Goal: Task Accomplishment & Management: Use online tool/utility

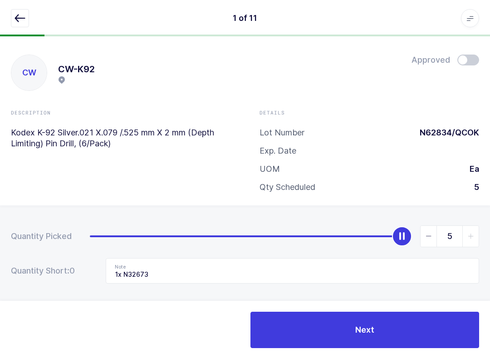
click at [15, 14] on icon "button" at bounding box center [20, 18] width 11 height 11
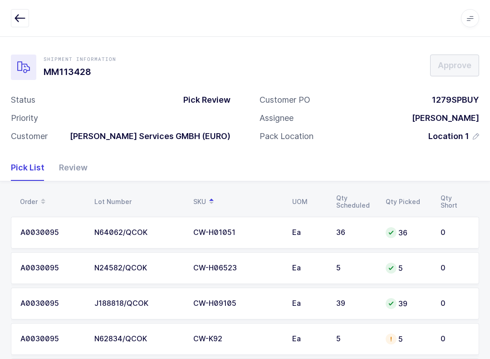
click at [18, 21] on icon "button" at bounding box center [20, 18] width 11 height 11
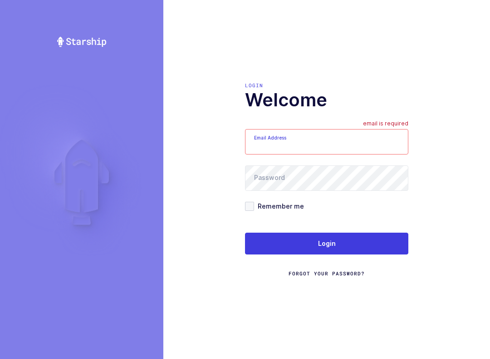
type input "[EMAIL_ADDRESS][DOMAIN_NAME]"
click at [357, 234] on form "Email Address mundo@janustrade.com Password Remember me Login Forgot Your Passw…" at bounding box center [326, 203] width 163 height 149
click at [366, 251] on button "Login" at bounding box center [326, 244] width 163 height 22
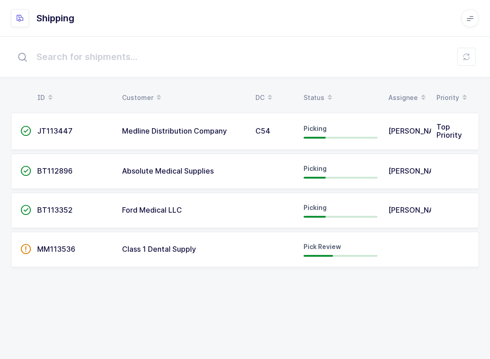
click at [342, 244] on div "Pick Review" at bounding box center [341, 249] width 74 height 15
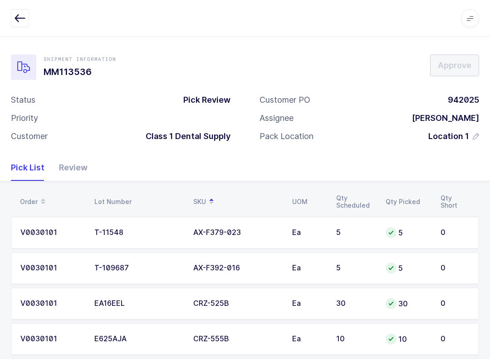
click at [75, 169] on div "Review" at bounding box center [70, 167] width 36 height 26
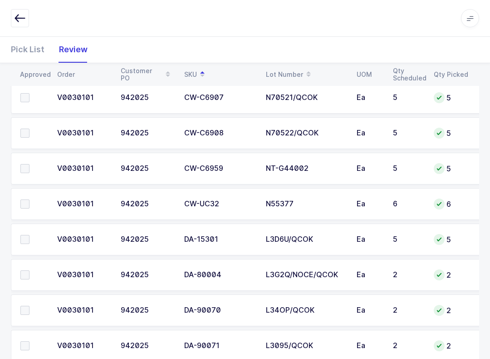
scroll to position [785, 0]
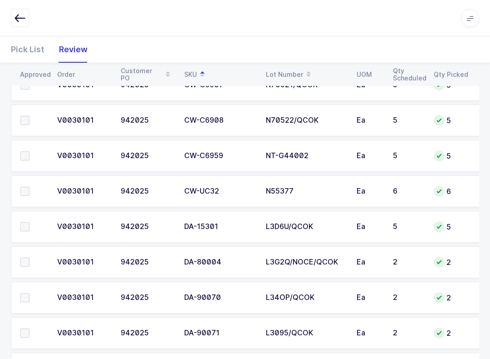
click at [24, 187] on span at bounding box center [24, 191] width 9 height 9
click at [30, 187] on input "checkbox" at bounding box center [30, 187] width 0 height 0
click at [30, 154] on label at bounding box center [33, 155] width 26 height 9
click at [30, 151] on input "checkbox" at bounding box center [30, 151] width 0 height 0
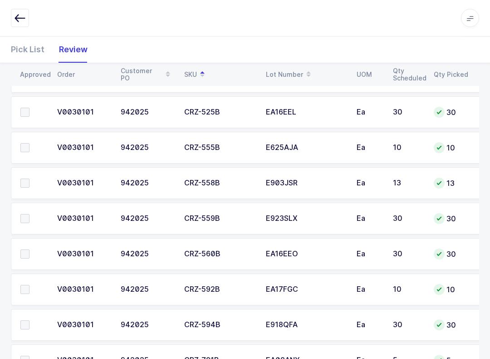
scroll to position [194, 0]
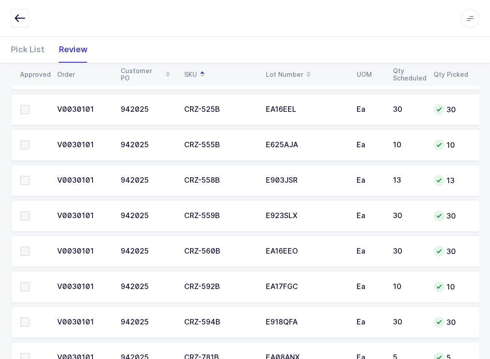
click at [31, 251] on label at bounding box center [33, 251] width 26 height 9
click at [30, 247] on input "checkbox" at bounding box center [30, 247] width 0 height 0
click at [29, 180] on span at bounding box center [24, 180] width 9 height 9
click at [30, 176] on input "checkbox" at bounding box center [30, 176] width 0 height 0
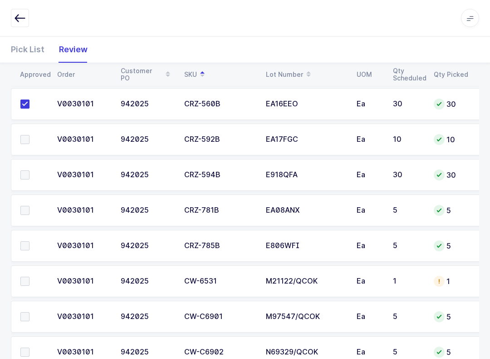
scroll to position [259, 0]
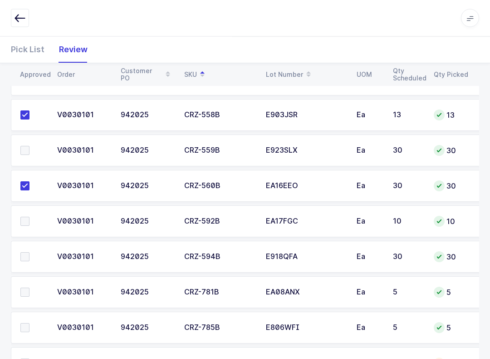
click at [21, 217] on span at bounding box center [24, 221] width 9 height 9
click at [30, 217] on input "checkbox" at bounding box center [30, 217] width 0 height 0
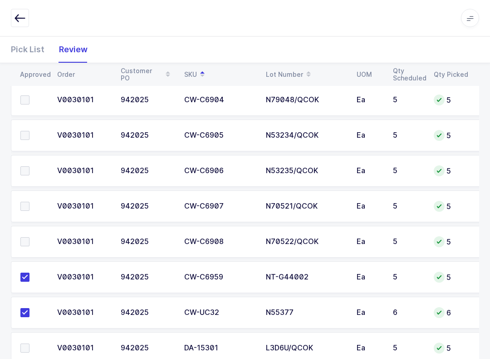
scroll to position [664, 0]
click at [28, 237] on span at bounding box center [24, 241] width 9 height 9
click at [30, 237] on input "checkbox" at bounding box center [30, 237] width 0 height 0
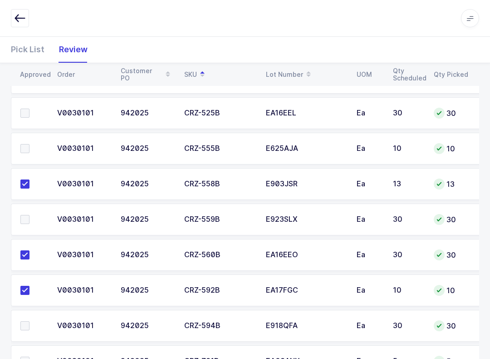
scroll to position [190, 0]
click at [35, 215] on label at bounding box center [33, 219] width 26 height 9
click at [30, 215] on input "checkbox" at bounding box center [30, 215] width 0 height 0
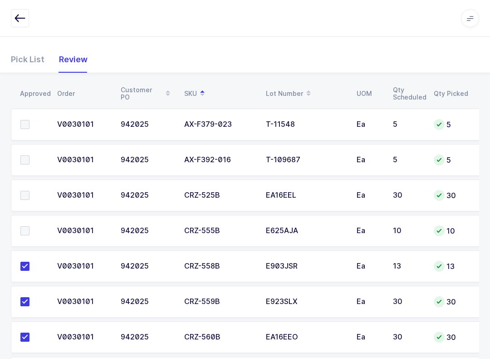
scroll to position [123, 0]
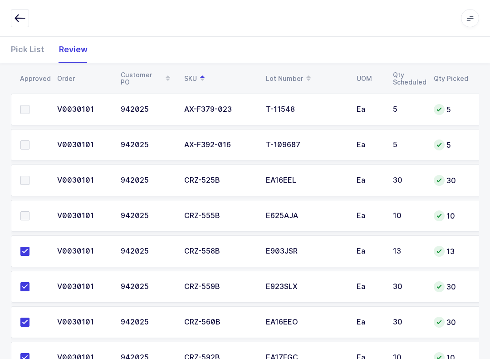
click at [28, 181] on span at bounding box center [24, 180] width 9 height 9
click at [30, 176] on input "checkbox" at bounding box center [30, 176] width 0 height 0
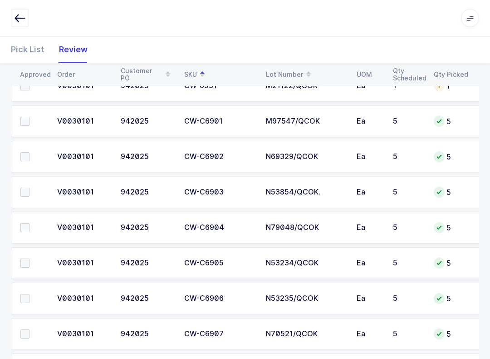
scroll to position [537, 0]
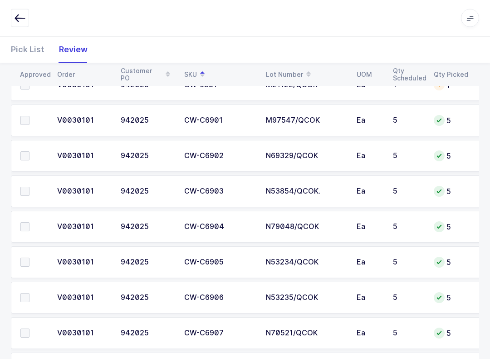
click at [35, 187] on label at bounding box center [33, 191] width 26 height 9
click at [30, 187] on input "checkbox" at bounding box center [30, 187] width 0 height 0
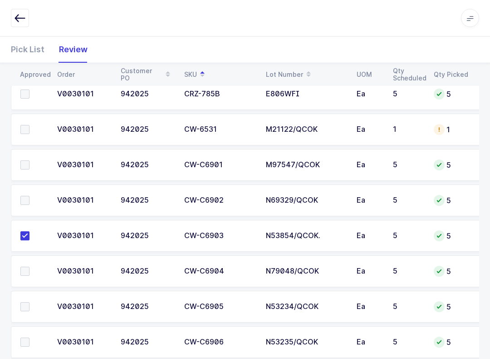
scroll to position [492, 0]
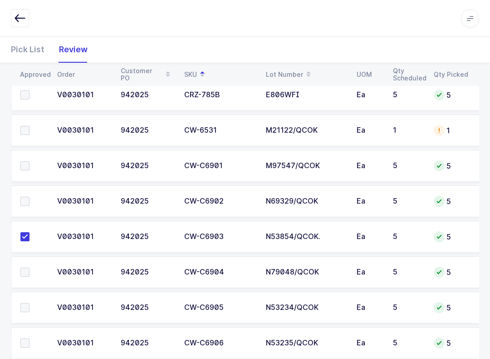
click at [26, 165] on span at bounding box center [24, 165] width 9 height 9
click at [30, 161] on input "checkbox" at bounding box center [30, 161] width 0 height 0
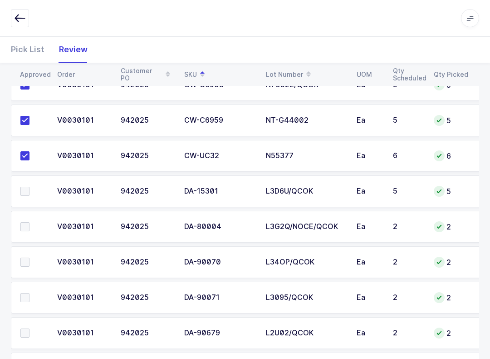
scroll to position [867, 0]
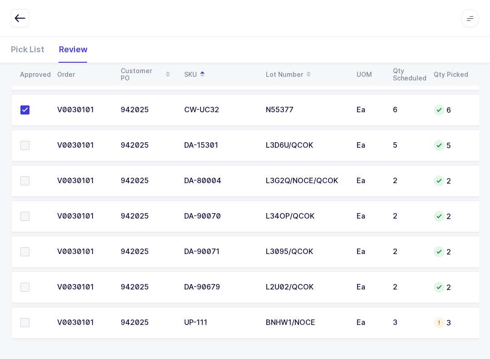
click at [25, 249] on span at bounding box center [24, 251] width 9 height 9
click at [30, 247] on input "checkbox" at bounding box center [30, 247] width 0 height 0
click at [27, 181] on span at bounding box center [24, 180] width 9 height 9
click at [30, 176] on input "checkbox" at bounding box center [30, 176] width 0 height 0
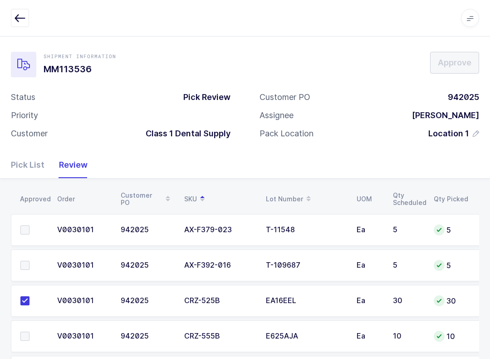
scroll to position [0, 0]
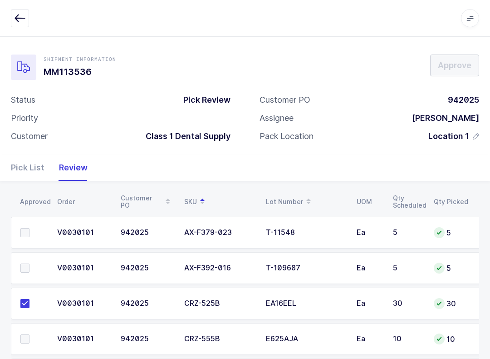
click at [27, 233] on span at bounding box center [24, 232] width 9 height 9
click at [30, 228] on input "checkbox" at bounding box center [30, 228] width 0 height 0
click at [30, 263] on label at bounding box center [33, 267] width 26 height 9
click at [30, 263] on input "checkbox" at bounding box center [30, 263] width 0 height 0
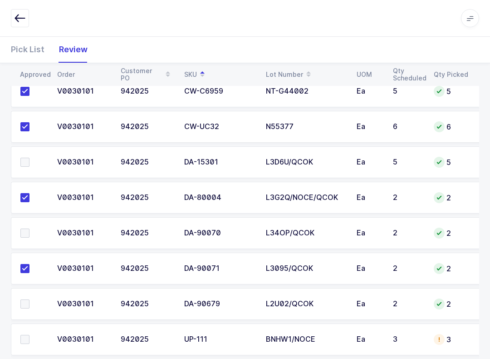
scroll to position [867, 0]
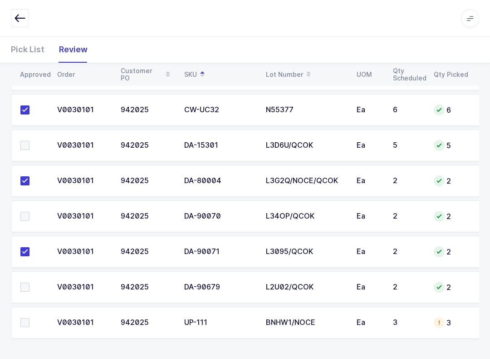
click at [27, 216] on span at bounding box center [24, 216] width 9 height 9
click at [30, 212] on input "checkbox" at bounding box center [30, 212] width 0 height 0
click at [18, 289] on td at bounding box center [31, 287] width 41 height 32
click at [30, 285] on label at bounding box center [33, 286] width 26 height 9
click at [30, 282] on input "checkbox" at bounding box center [30, 282] width 0 height 0
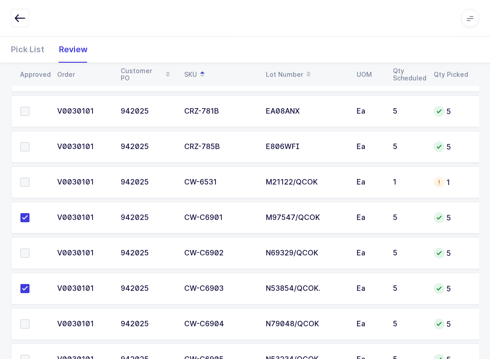
scroll to position [400, 0]
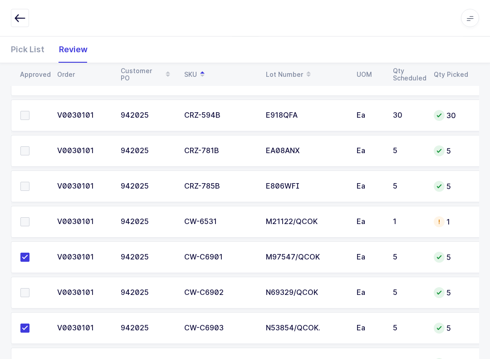
click at [32, 223] on label at bounding box center [33, 222] width 26 height 9
click at [30, 218] on input "checkbox" at bounding box center [30, 218] width 0 height 0
click at [29, 146] on span at bounding box center [24, 150] width 9 height 9
click at [30, 146] on input "checkbox" at bounding box center [30, 146] width 0 height 0
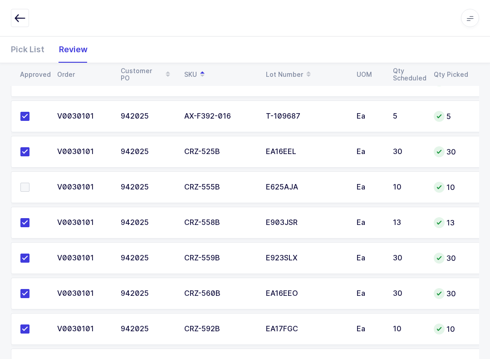
scroll to position [149, 0]
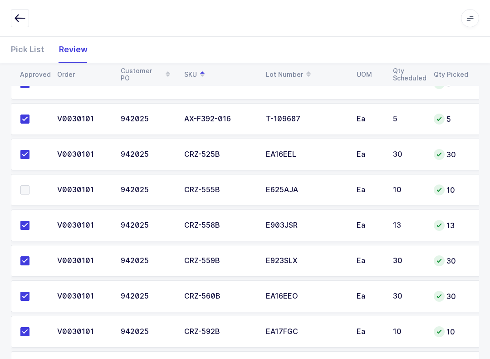
click at [24, 188] on span at bounding box center [24, 189] width 9 height 9
click at [30, 185] on input "checkbox" at bounding box center [30, 185] width 0 height 0
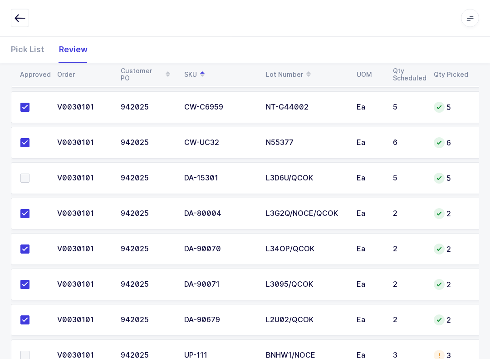
scroll to position [867, 0]
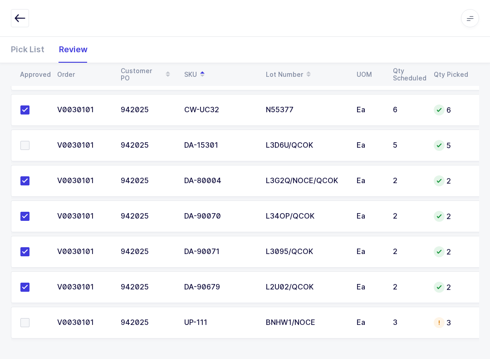
click at [25, 325] on span at bounding box center [24, 322] width 9 height 9
click at [30, 318] on input "checkbox" at bounding box center [30, 318] width 0 height 0
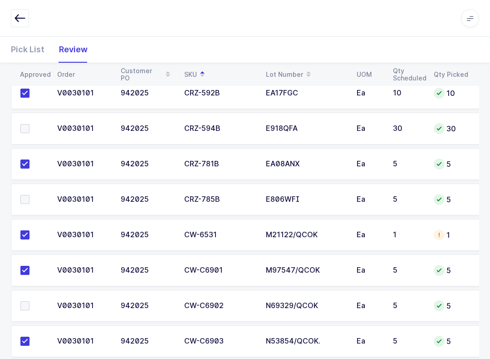
scroll to position [372, 0]
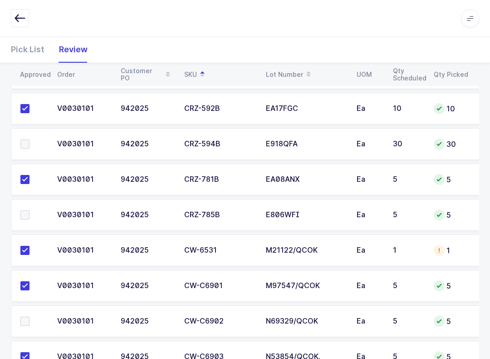
click at [32, 204] on td at bounding box center [31, 215] width 41 height 32
click at [27, 218] on span at bounding box center [24, 214] width 9 height 9
click at [30, 210] on input "checkbox" at bounding box center [30, 210] width 0 height 0
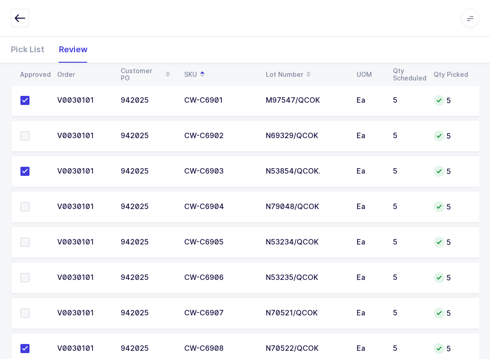
scroll to position [610, 0]
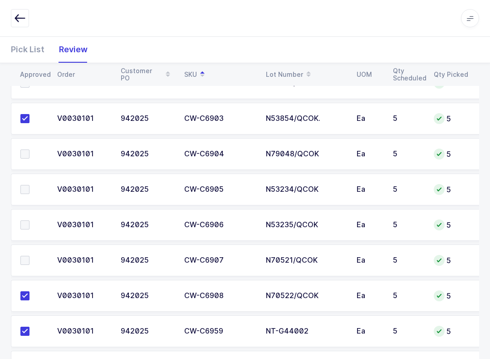
click at [28, 260] on span at bounding box center [24, 260] width 9 height 9
click at [30, 256] on input "checkbox" at bounding box center [30, 256] width 0 height 0
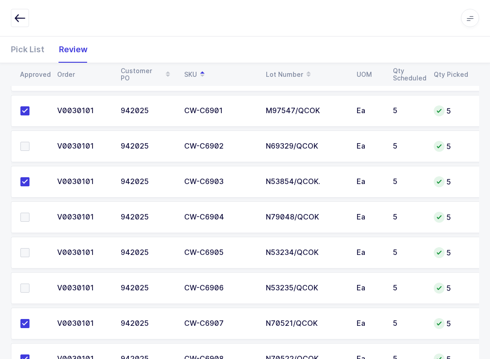
scroll to position [544, 0]
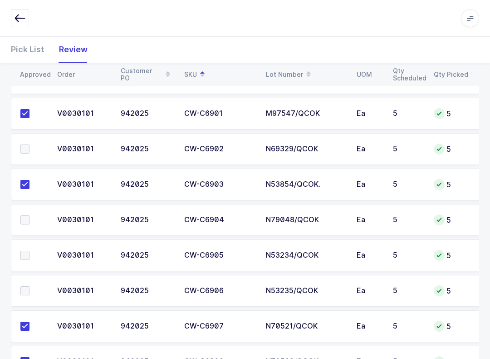
click at [27, 146] on span at bounding box center [24, 148] width 9 height 9
click at [30, 144] on input "checkbox" at bounding box center [30, 144] width 0 height 0
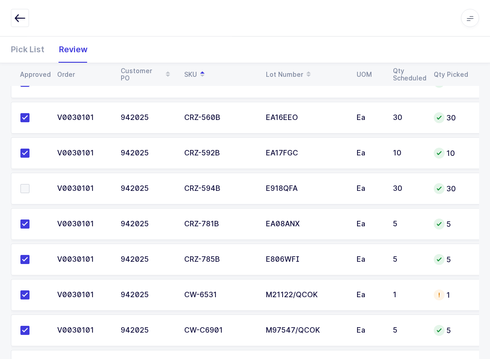
scroll to position [328, 0]
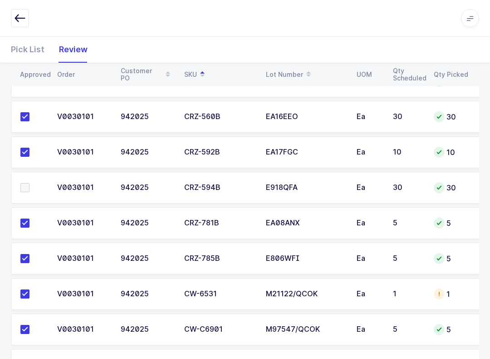
click at [25, 188] on span at bounding box center [24, 187] width 9 height 9
click at [30, 183] on input "checkbox" at bounding box center [30, 183] width 0 height 0
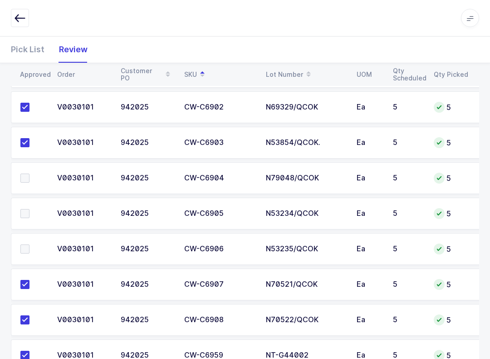
scroll to position [589, 0]
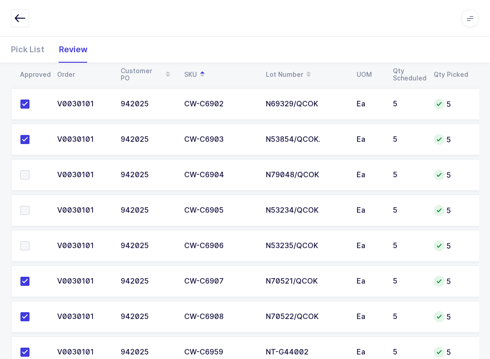
click at [29, 208] on span at bounding box center [24, 210] width 9 height 9
click at [30, 206] on input "checkbox" at bounding box center [30, 206] width 0 height 0
click at [32, 243] on label at bounding box center [33, 245] width 26 height 9
click at [30, 241] on input "checkbox" at bounding box center [30, 241] width 0 height 0
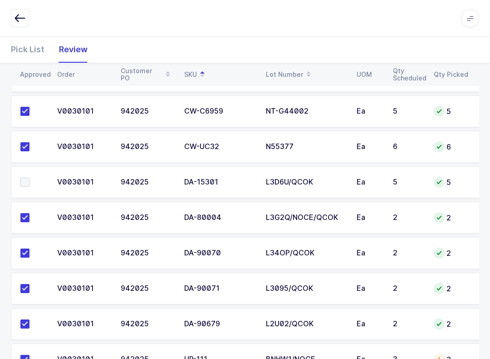
scroll to position [867, 0]
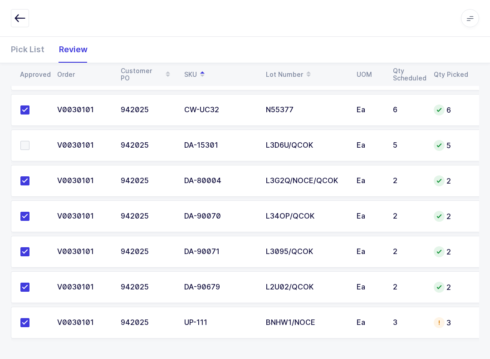
click at [37, 141] on label at bounding box center [33, 145] width 26 height 9
click at [30, 141] on input "checkbox" at bounding box center [30, 141] width 0 height 0
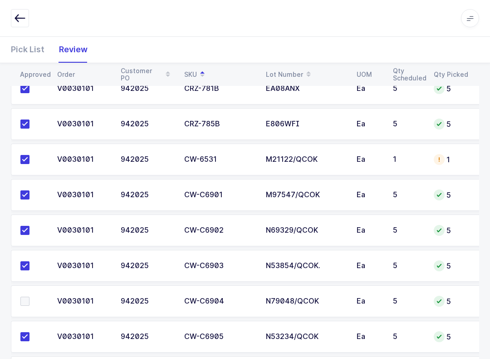
scroll to position [0, 0]
click at [26, 297] on span at bounding box center [24, 301] width 9 height 9
click at [30, 297] on input "checkbox" at bounding box center [30, 297] width 0 height 0
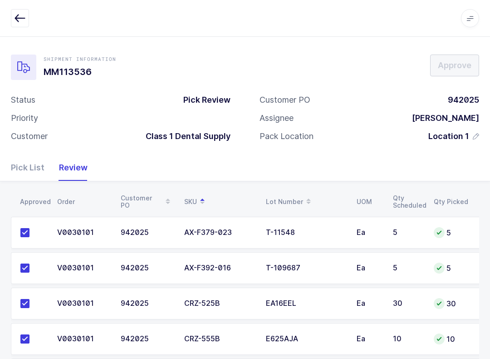
click at [17, 167] on div "Pick List" at bounding box center [31, 167] width 41 height 26
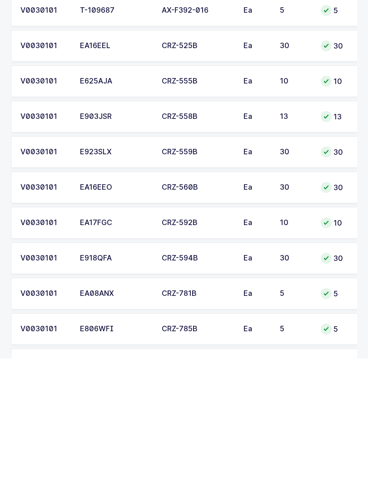
scroll to position [160, 0]
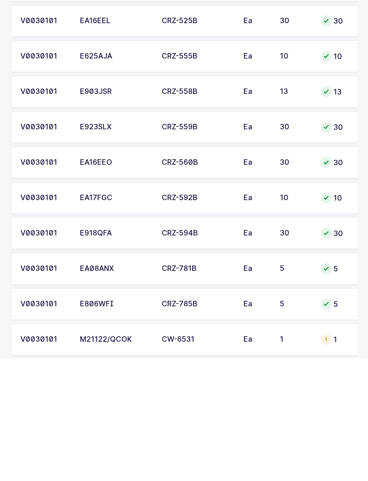
click at [276, 358] on td "1" at bounding box center [294, 462] width 41 height 32
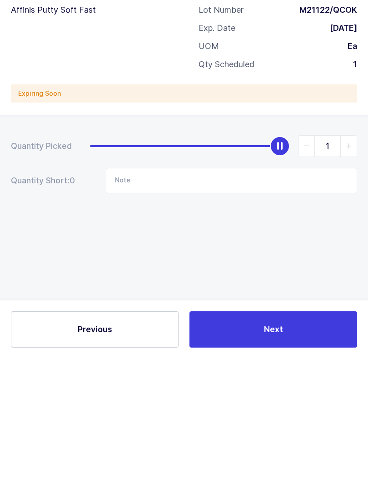
scroll to position [9, 0]
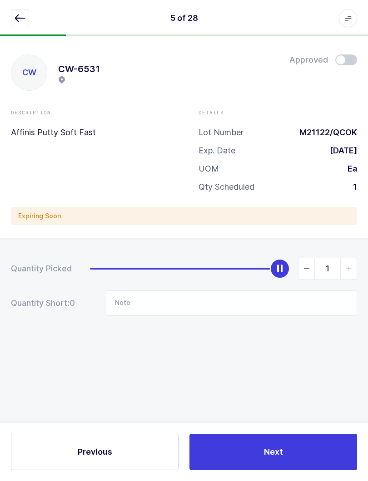
click at [348, 54] on span at bounding box center [346, 59] width 22 height 11
click at [16, 18] on icon "button" at bounding box center [20, 18] width 11 height 11
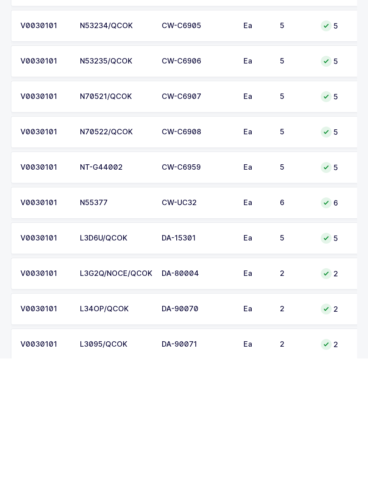
scroll to position [670, 0]
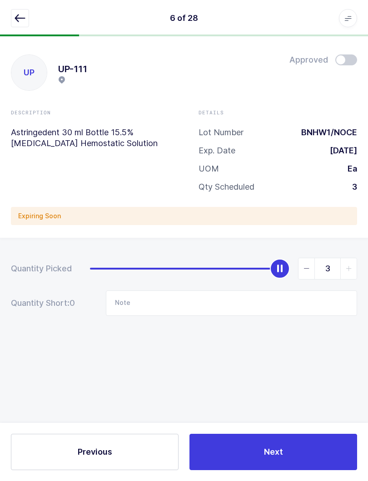
click at [350, 54] on span at bounding box center [346, 59] width 22 height 11
click at [27, 23] on button "button" at bounding box center [20, 18] width 18 height 18
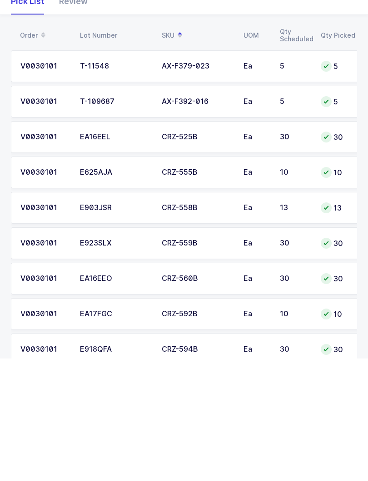
scroll to position [0, 0]
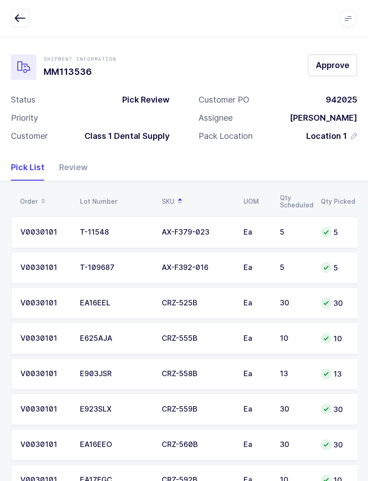
click at [333, 64] on span "Approve" at bounding box center [333, 64] width 34 height 11
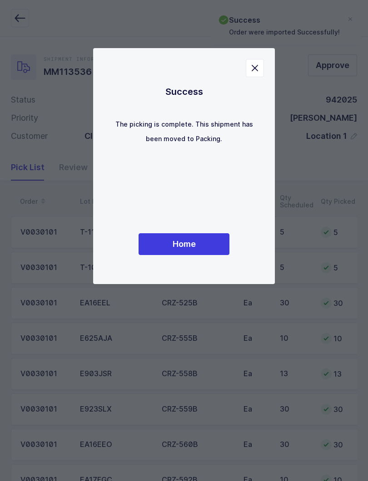
click at [201, 243] on button "Home" at bounding box center [184, 244] width 91 height 22
